Goal: Find specific page/section: Find specific page/section

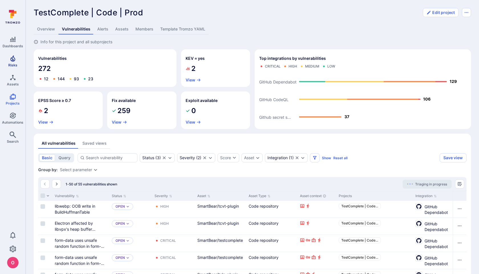
click at [15, 60] on icon "Risks" at bounding box center [12, 58] width 7 height 7
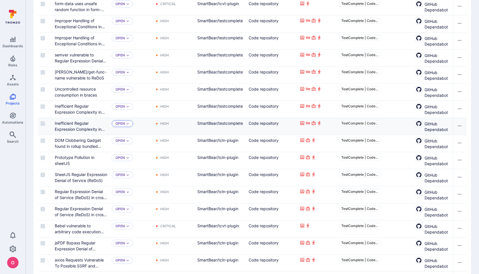
scroll to position [330, 0]
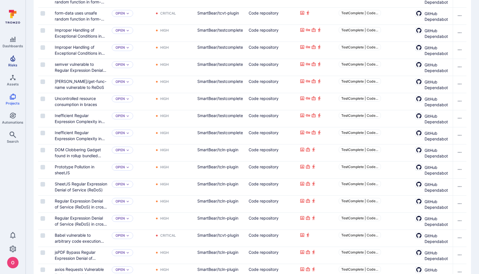
click at [13, 61] on icon "Risks" at bounding box center [12, 58] width 5 height 6
